Goal: Transaction & Acquisition: Purchase product/service

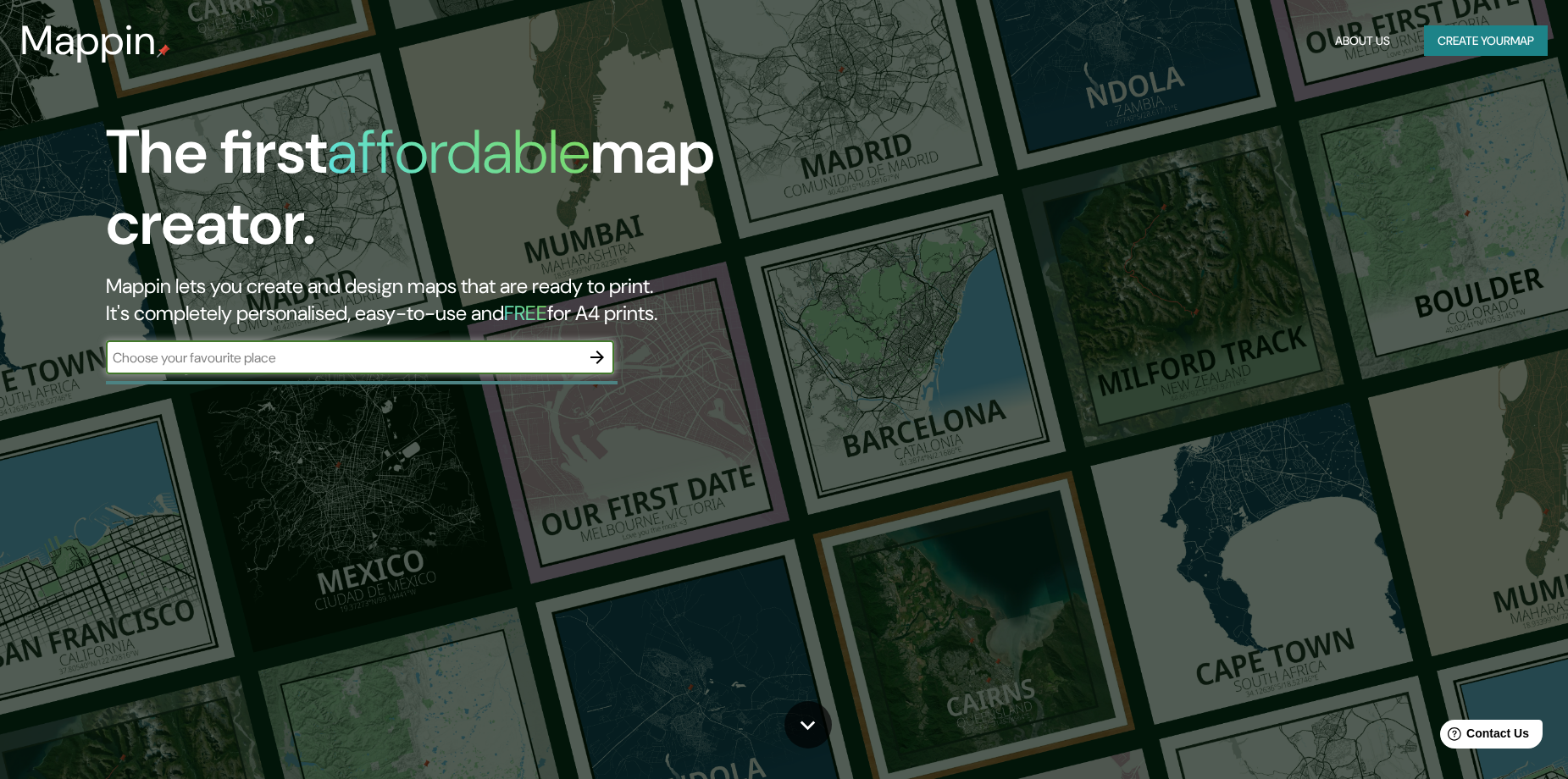
click at [597, 362] on icon "button" at bounding box center [597, 357] width 13 height 13
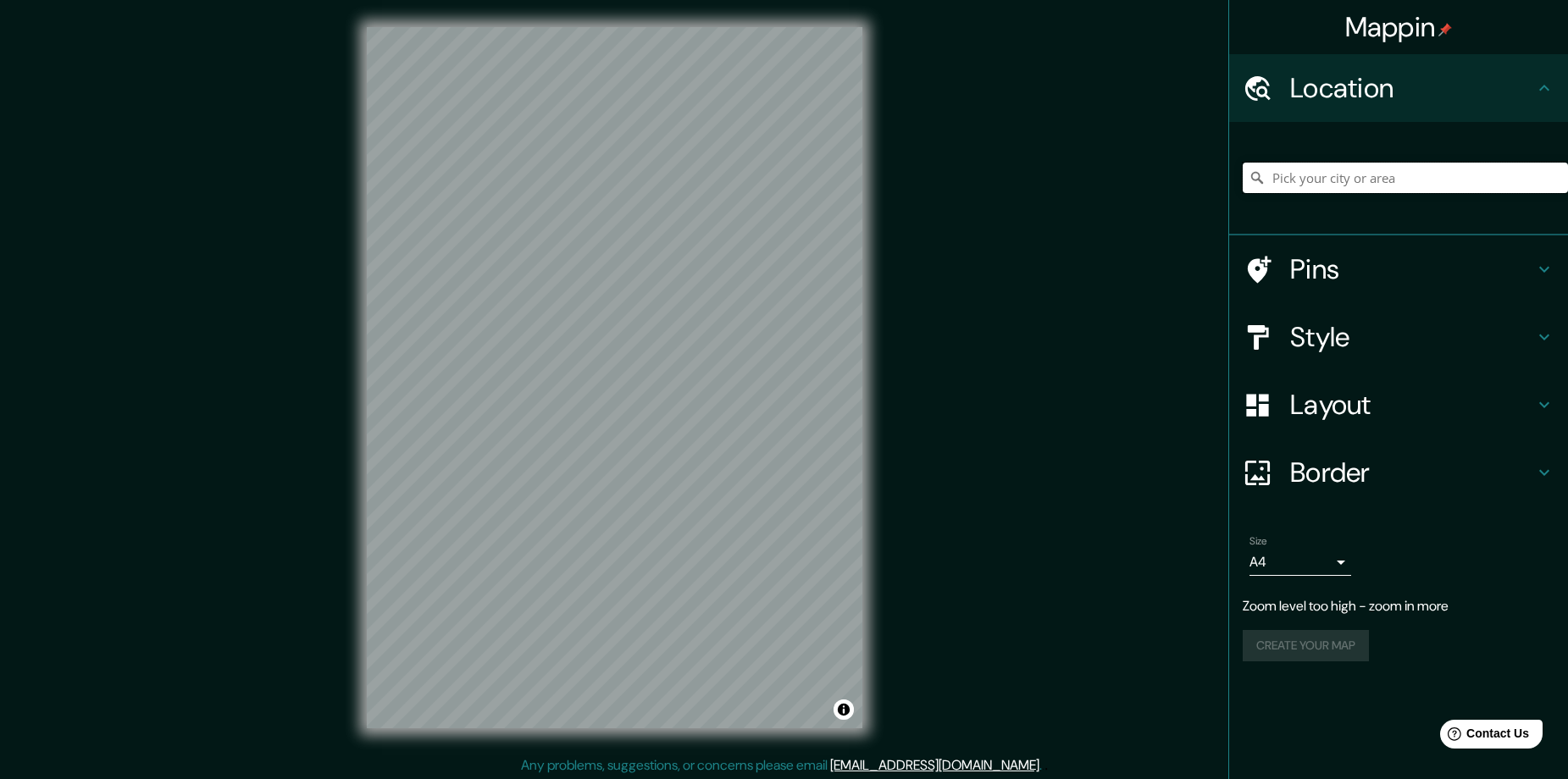
click at [1388, 186] on input "Pick your city or area" at bounding box center [1405, 178] width 325 height 30
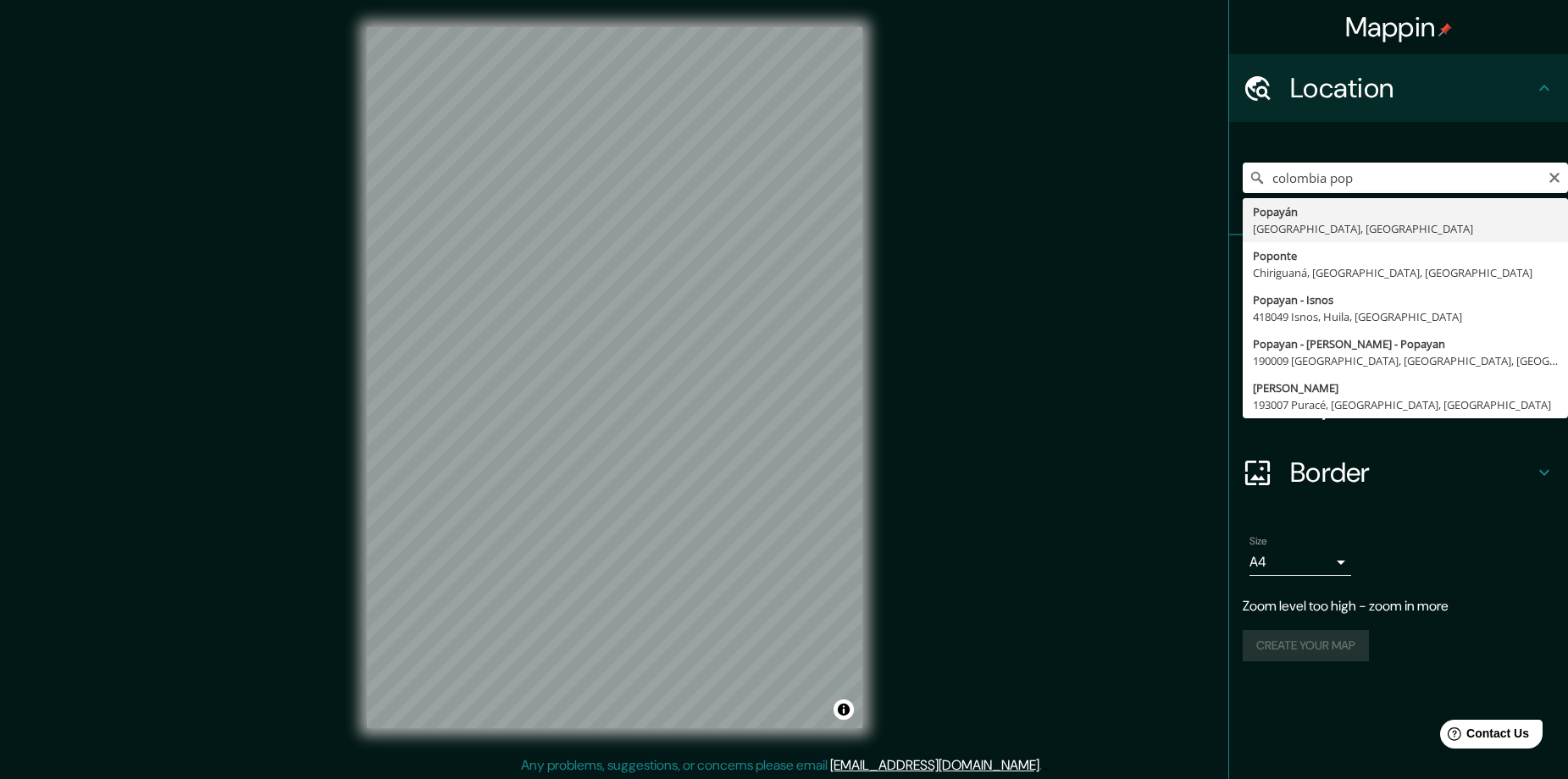
type input "Popayán, [GEOGRAPHIC_DATA], [GEOGRAPHIC_DATA]"
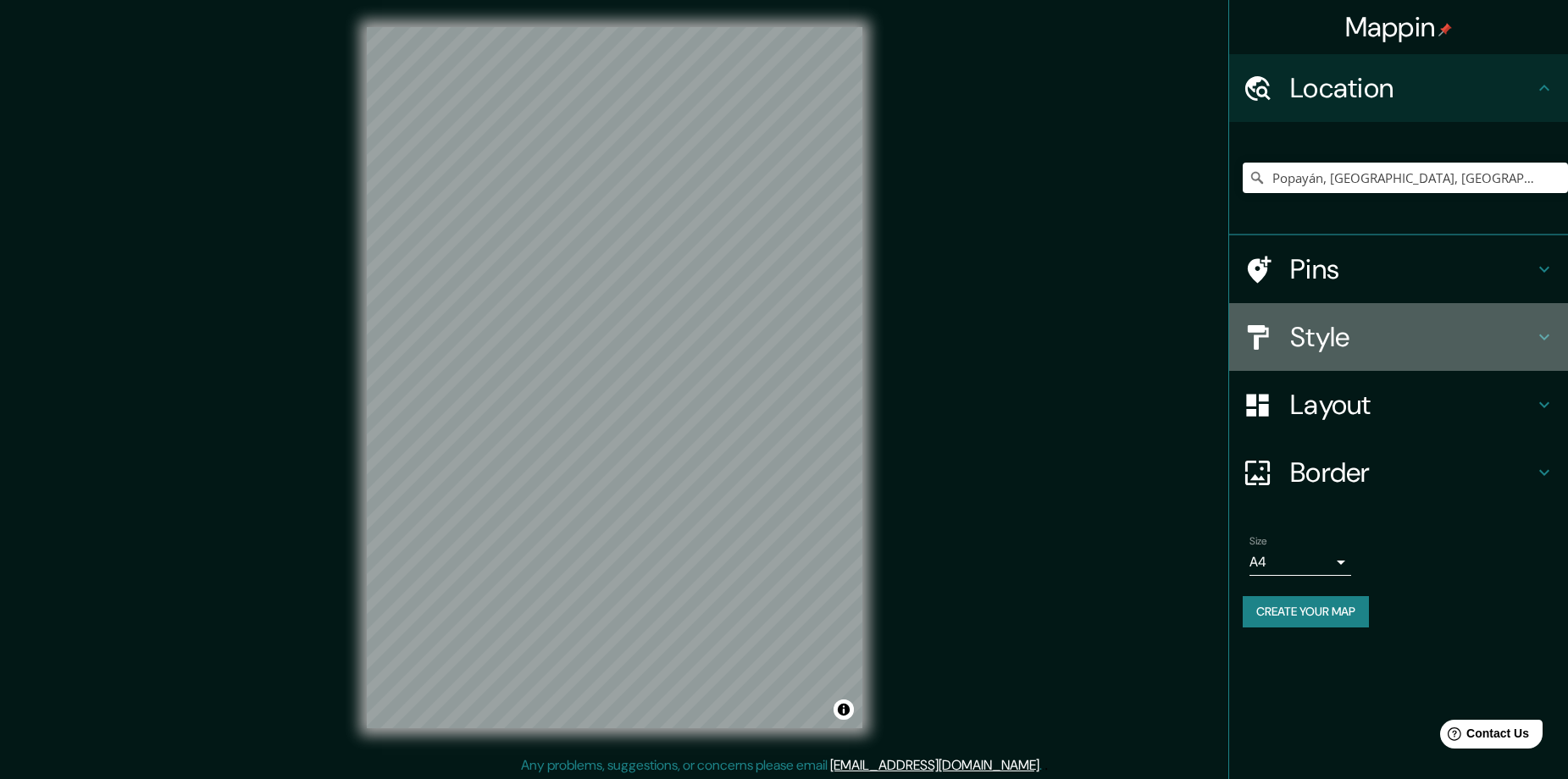
click at [1301, 339] on h4 "Style" at bounding box center [1412, 337] width 244 height 34
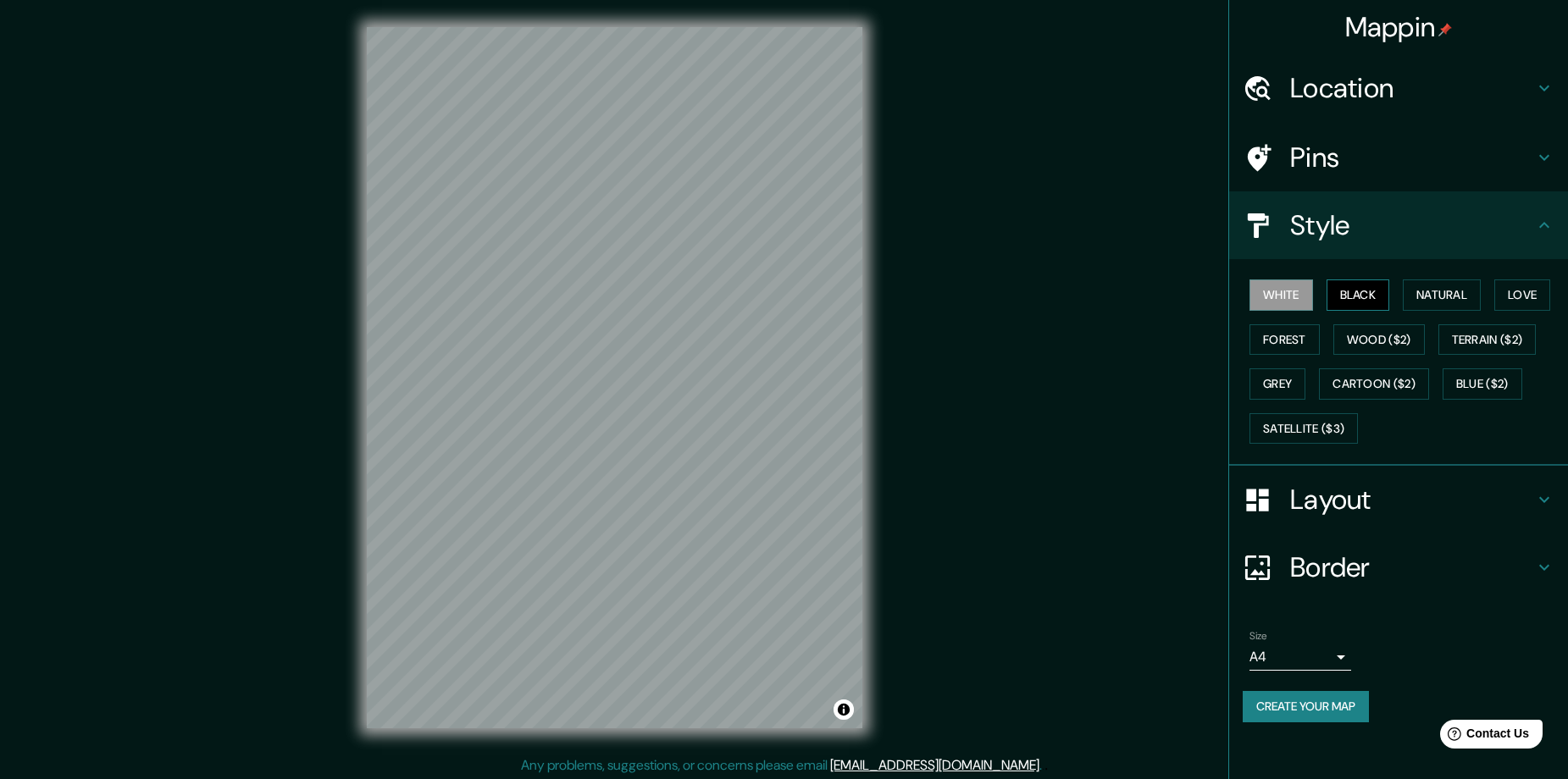
click at [1376, 298] on button "Black" at bounding box center [1358, 295] width 64 height 31
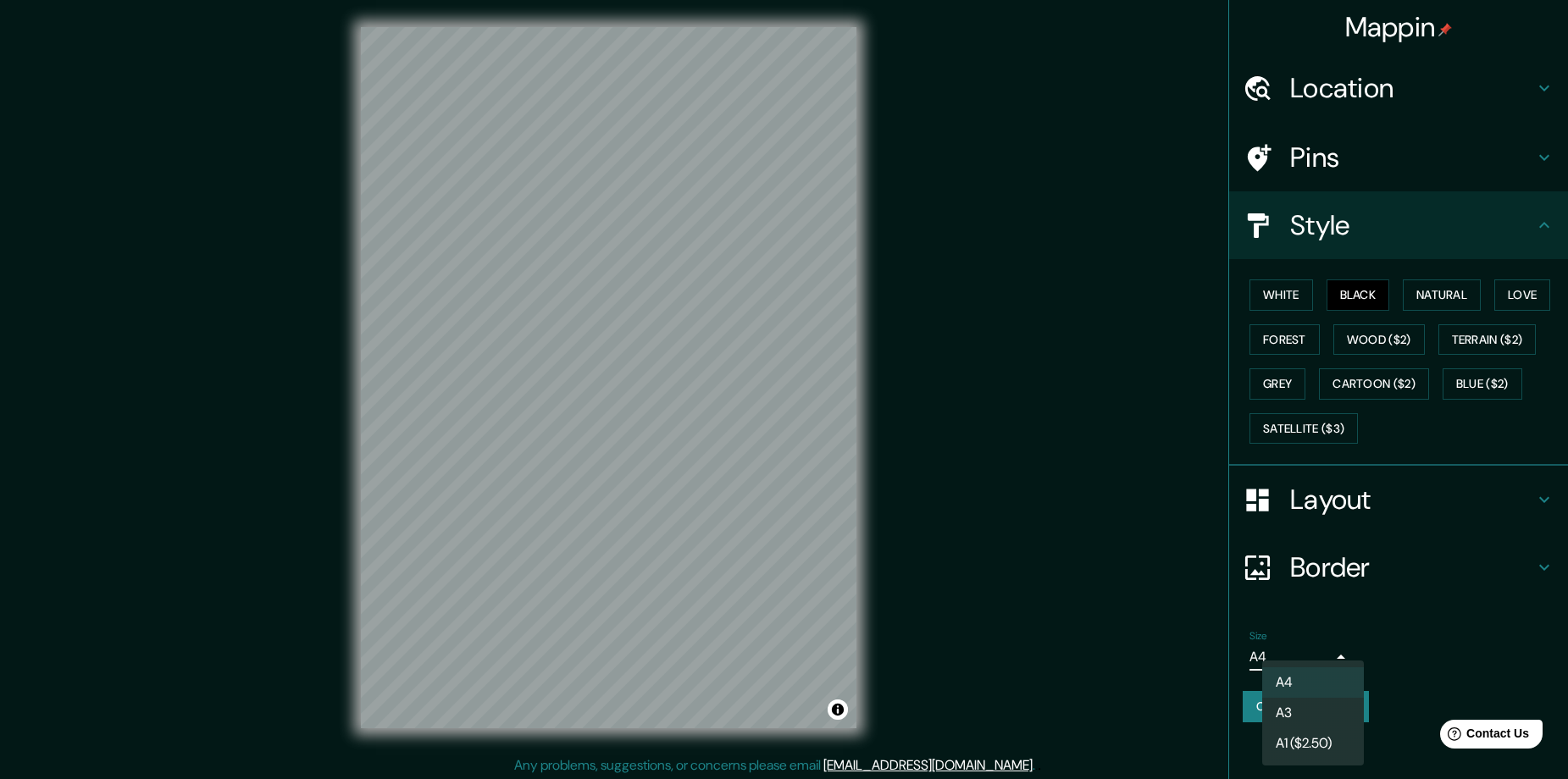
click at [1332, 664] on body "Mappin Location [GEOGRAPHIC_DATA], [GEOGRAPHIC_DATA], [GEOGRAPHIC_DATA] Pins St…" at bounding box center [784, 390] width 1568 height 779
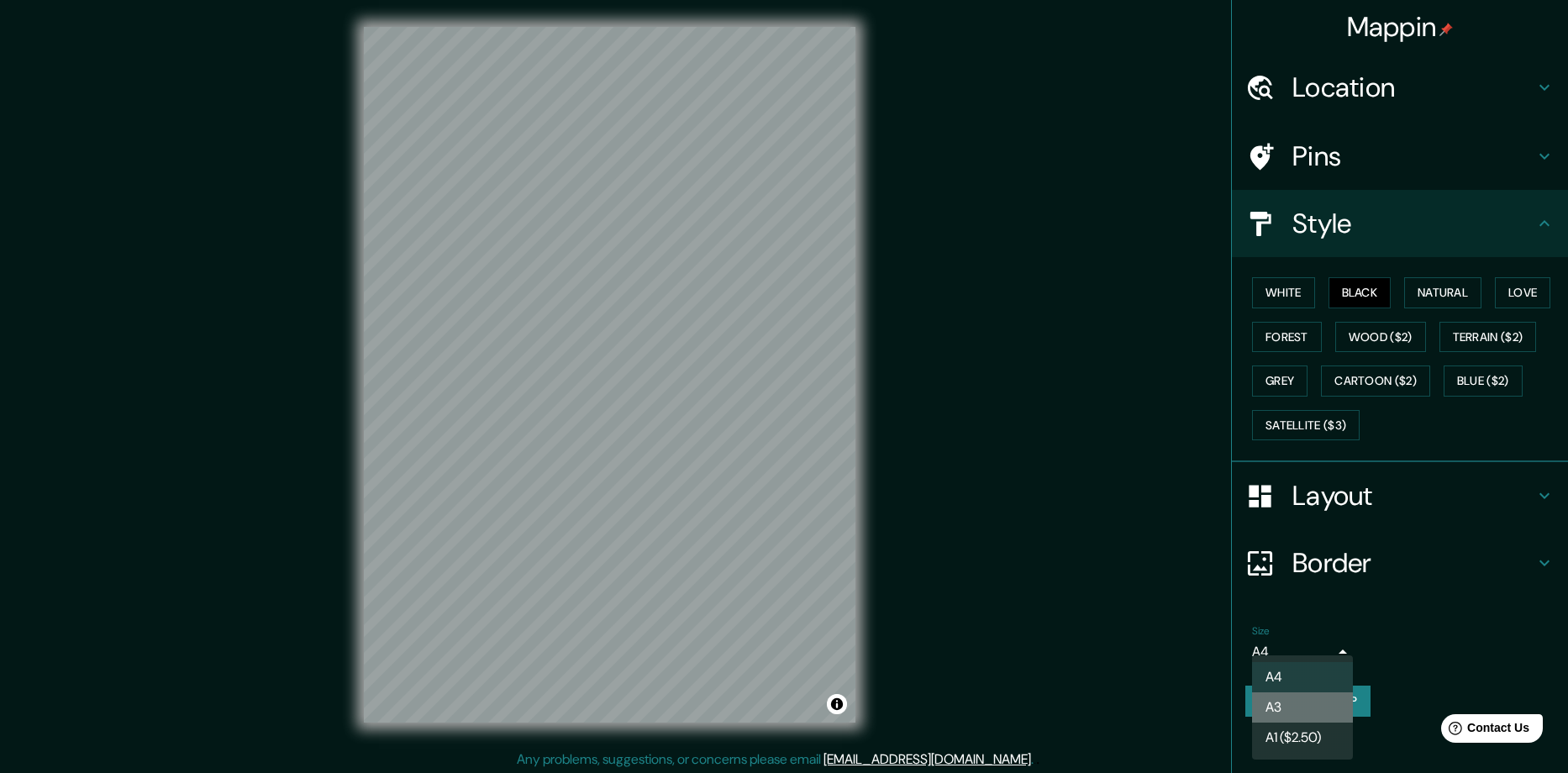
click at [1307, 705] on li "A3" at bounding box center [1303, 707] width 101 height 30
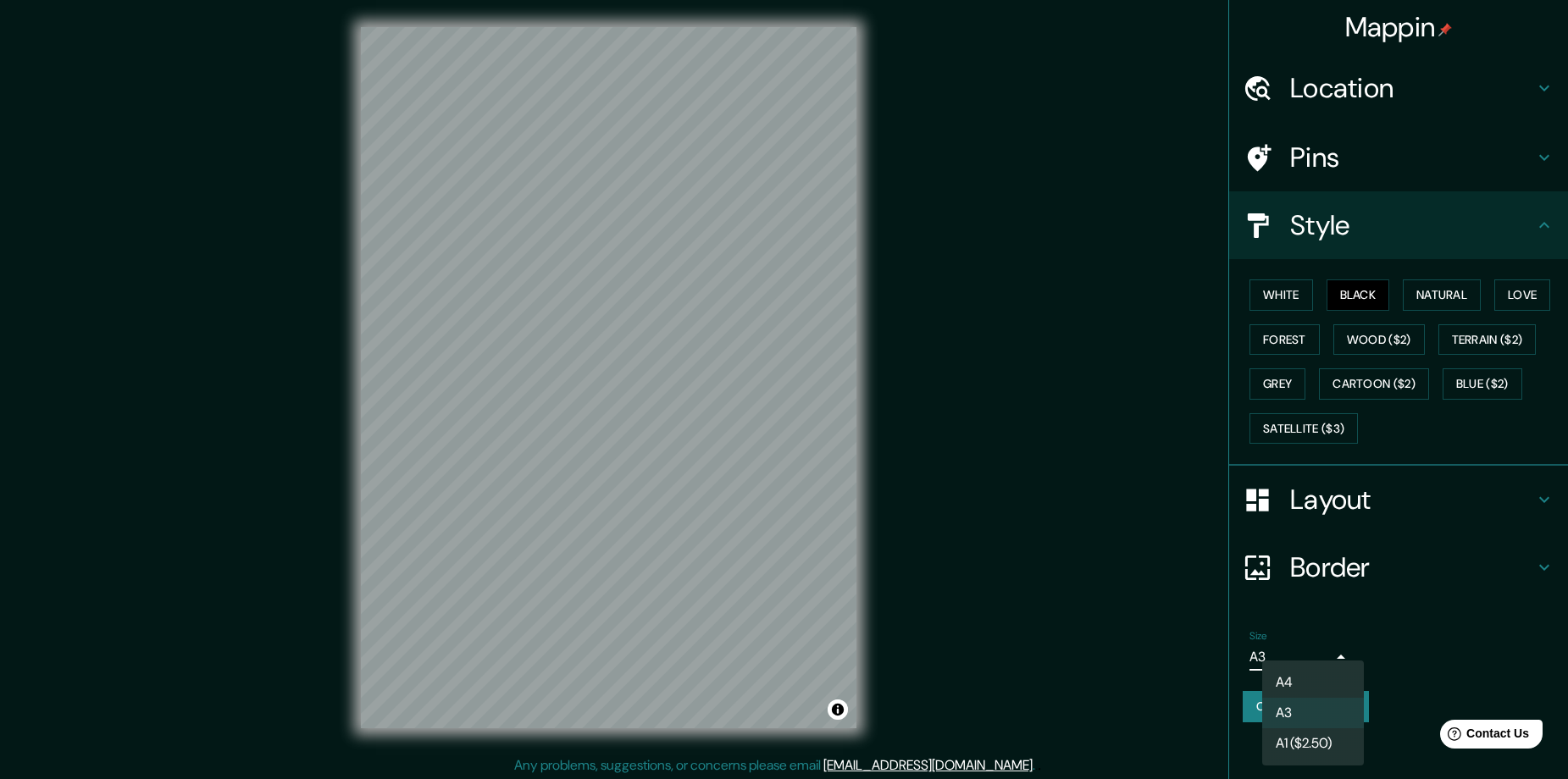
click at [1326, 654] on body "Mappin Location [GEOGRAPHIC_DATA], [GEOGRAPHIC_DATA], [GEOGRAPHIC_DATA] Pins St…" at bounding box center [784, 390] width 1568 height 779
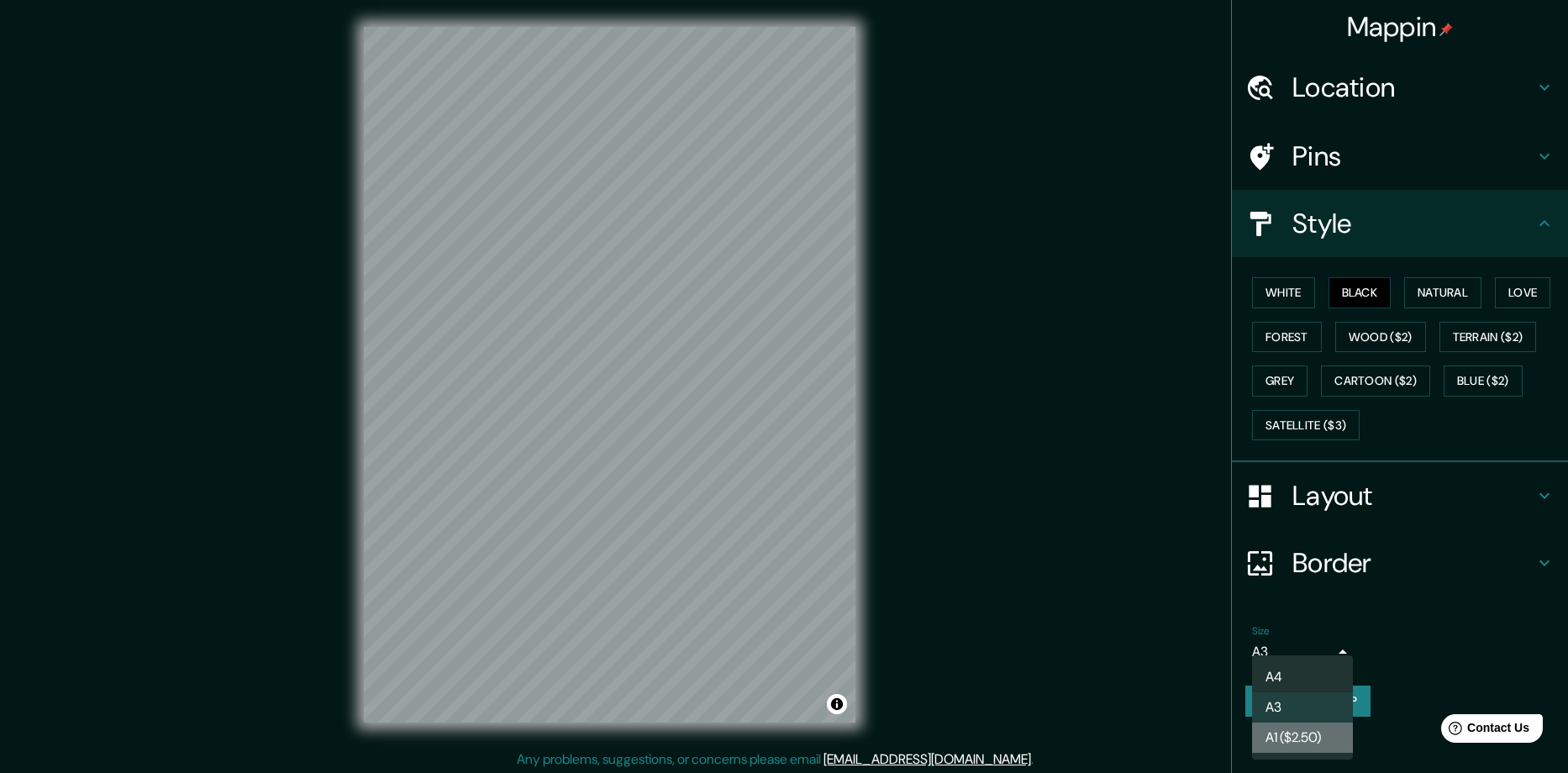
click at [1304, 723] on li "A1 ($2.50)" at bounding box center [1303, 738] width 101 height 30
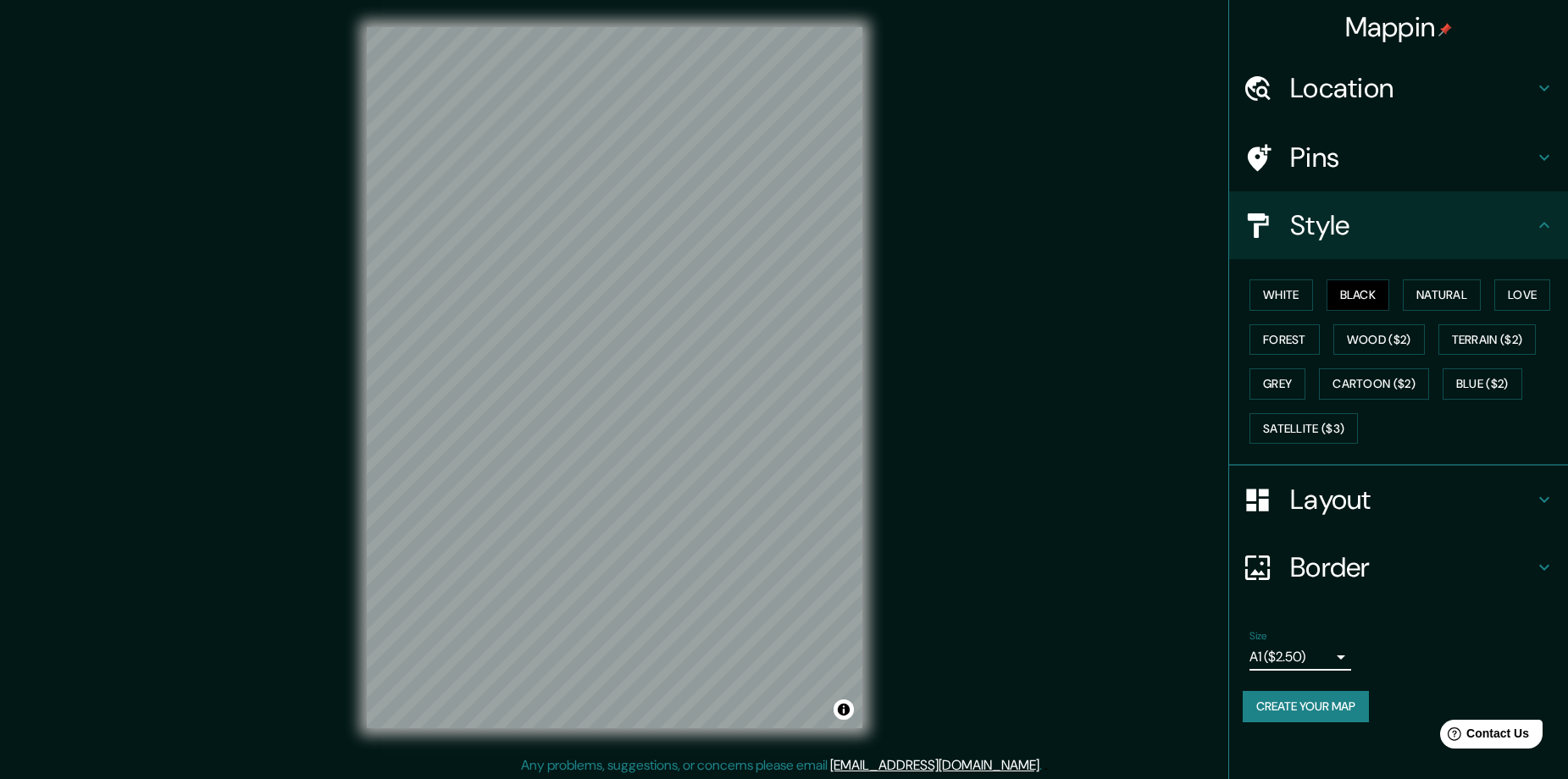
click at [1334, 659] on body "Mappin Location [GEOGRAPHIC_DATA], [GEOGRAPHIC_DATA], [GEOGRAPHIC_DATA] Pins St…" at bounding box center [784, 390] width 1568 height 779
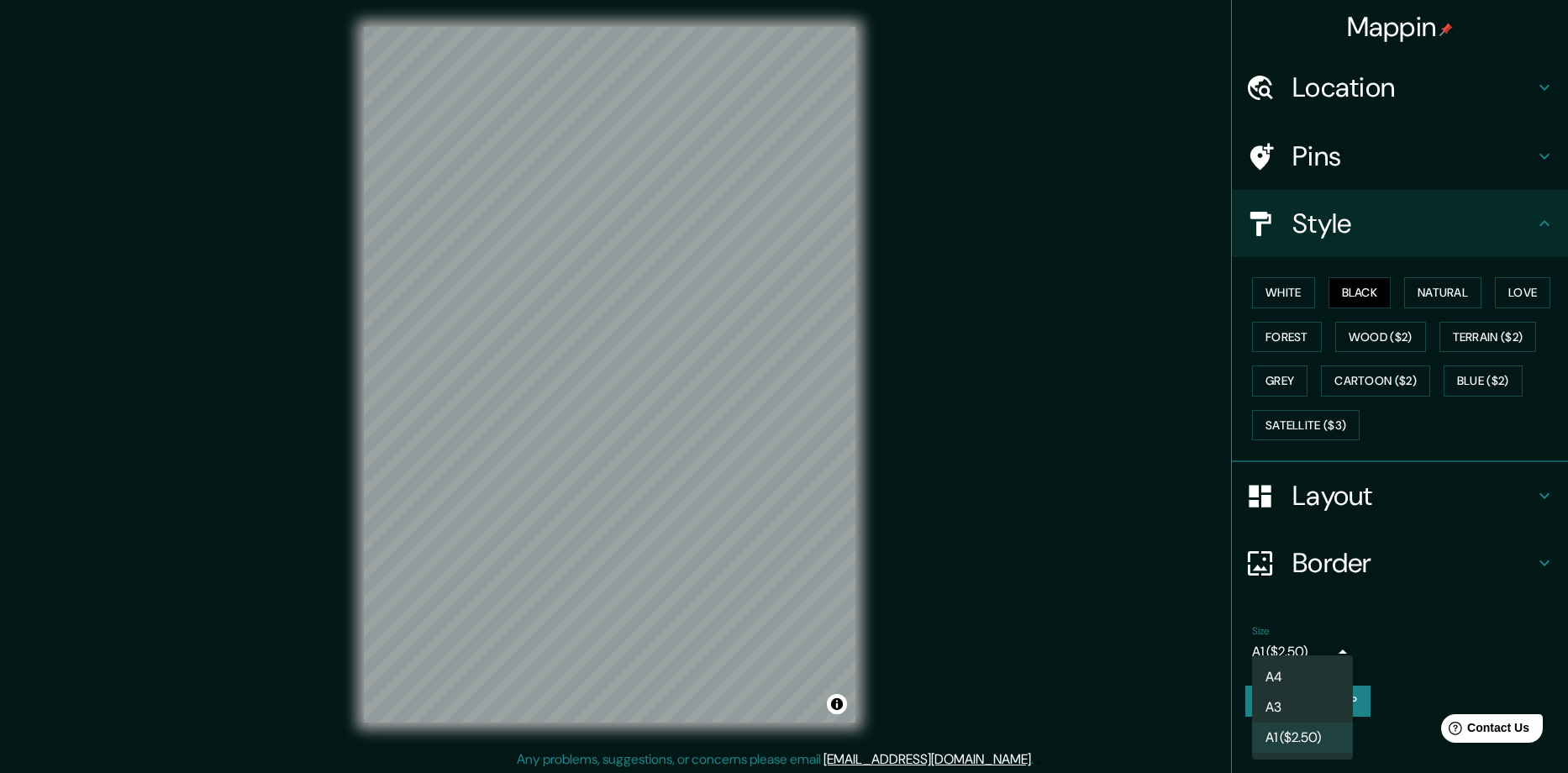
click at [1297, 702] on li "A3" at bounding box center [1303, 707] width 101 height 30
type input "a4"
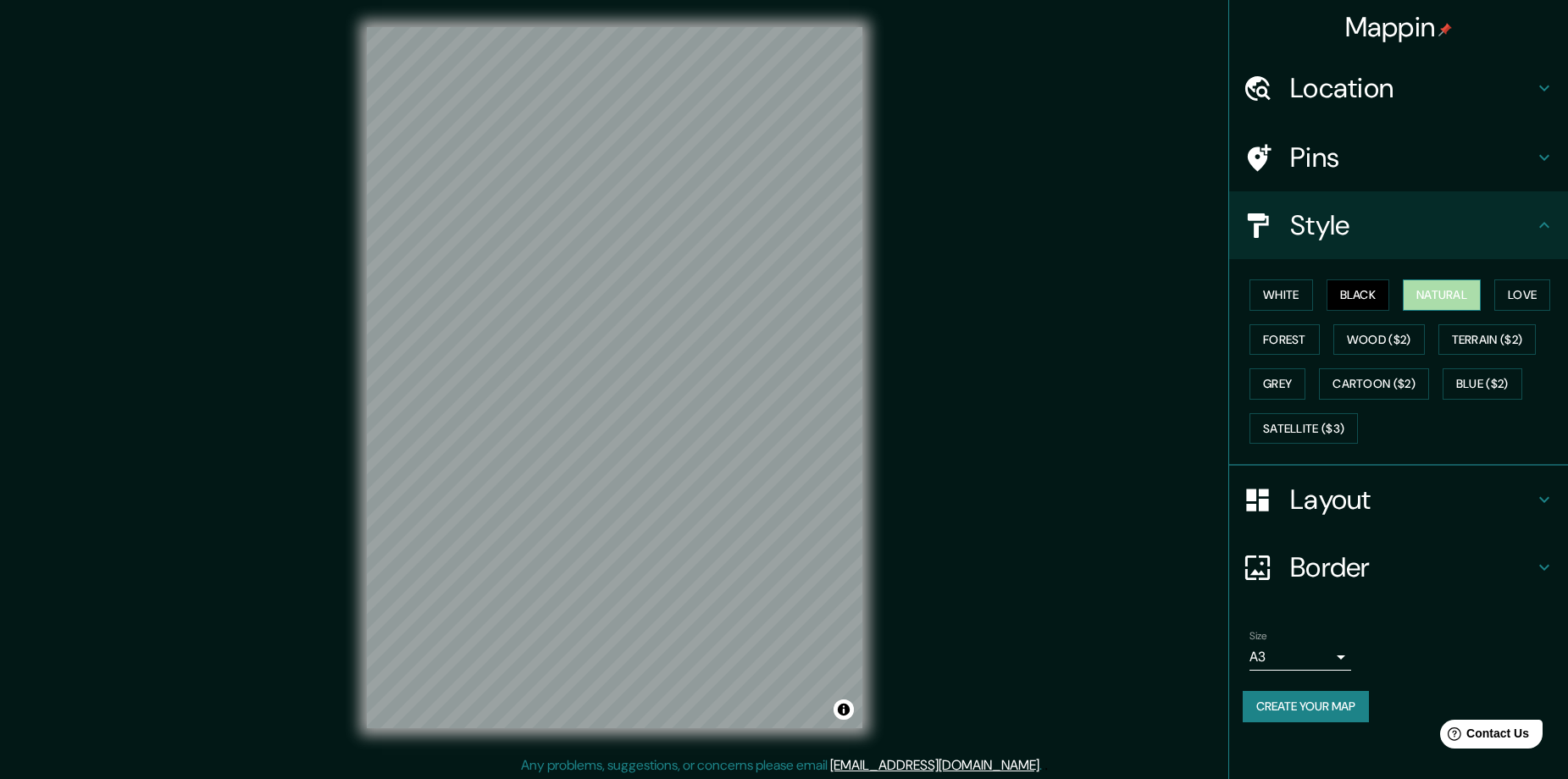
click at [1448, 295] on button "Natural" at bounding box center [1441, 295] width 78 height 31
click at [1375, 349] on button "Wood ($2)" at bounding box center [1379, 339] width 91 height 31
click at [1366, 298] on button "Black" at bounding box center [1358, 295] width 64 height 31
click at [1377, 93] on h4 "Location" at bounding box center [1412, 88] width 244 height 34
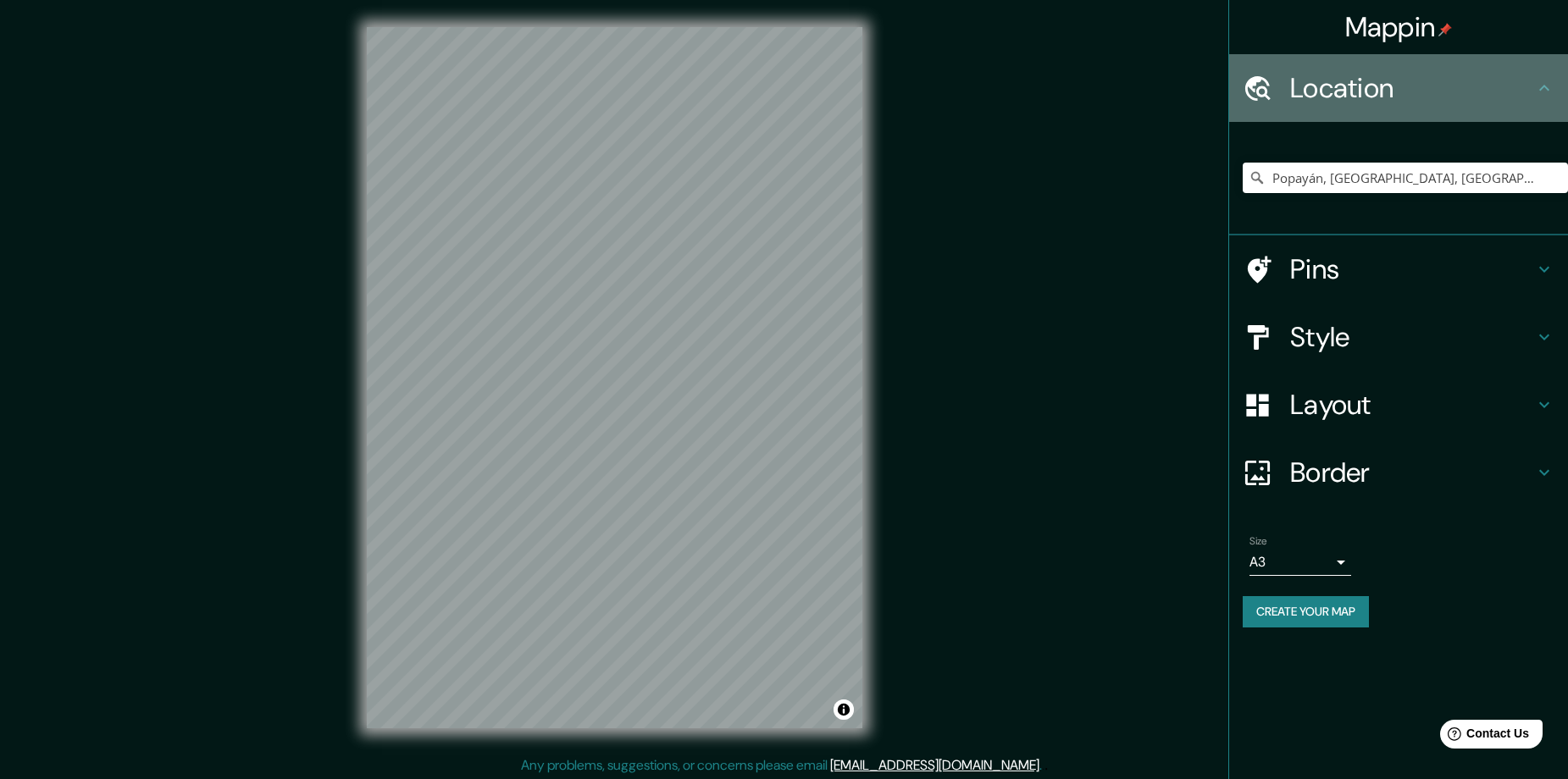
click at [1377, 93] on h4 "Location" at bounding box center [1412, 88] width 244 height 34
